Goal: Find specific page/section: Find specific page/section

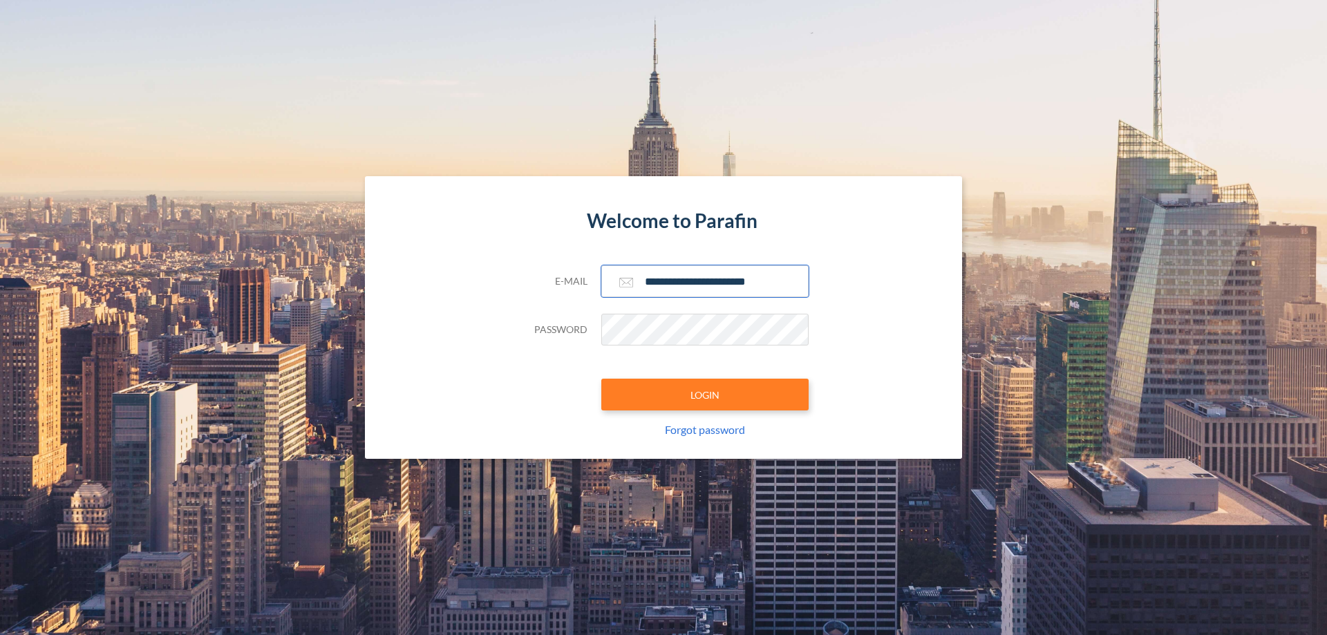
type input "**********"
click at [705, 395] on button "LOGIN" at bounding box center [704, 395] width 207 height 32
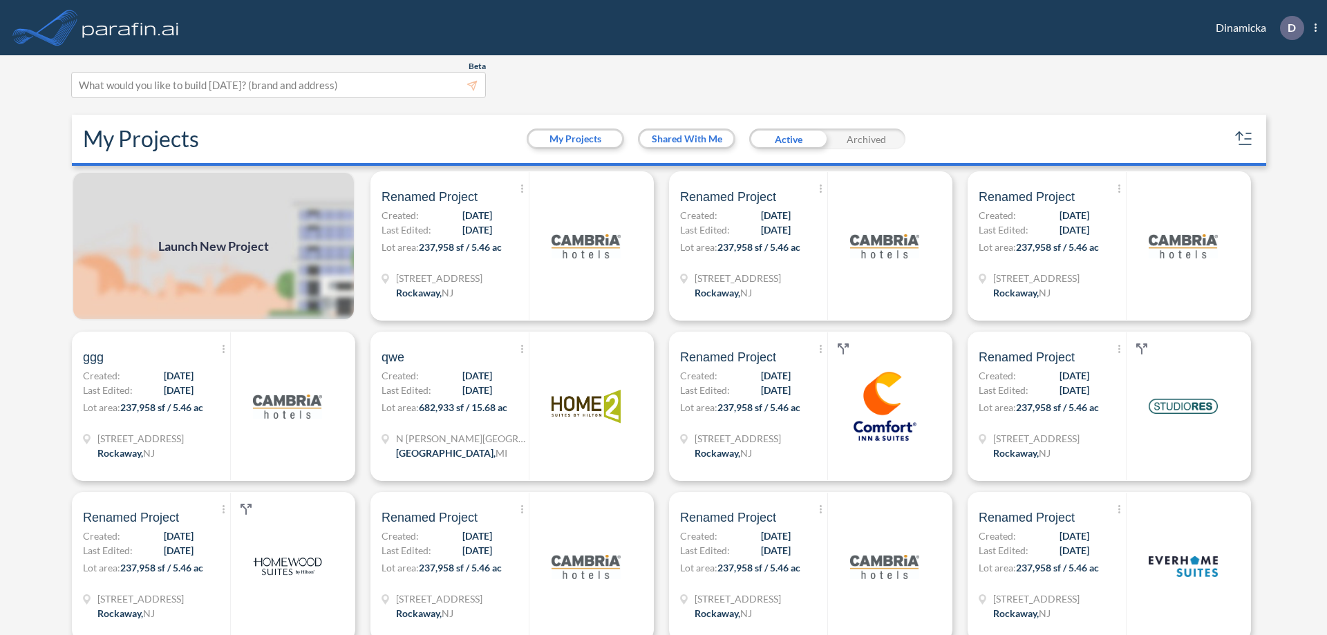
scroll to position [3, 0]
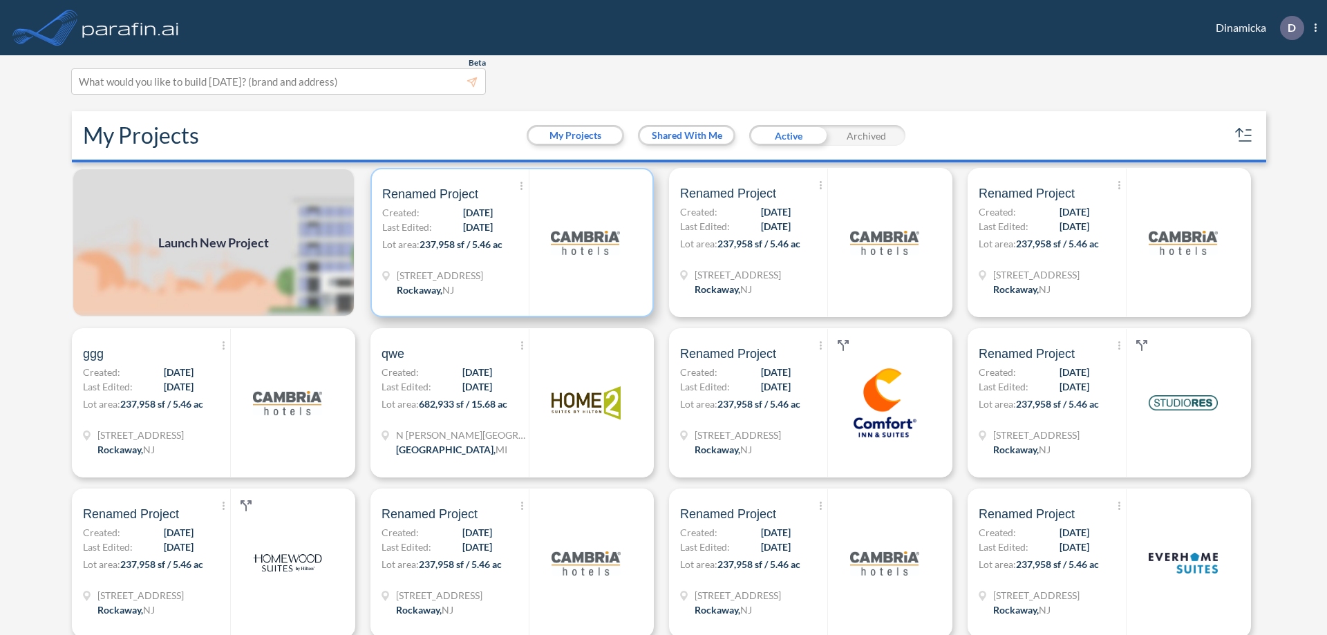
click at [510, 243] on p "Lot area: 237,958 sf / 5.46 ac" at bounding box center [455, 247] width 147 height 20
